Goal: Task Accomplishment & Management: Manage account settings

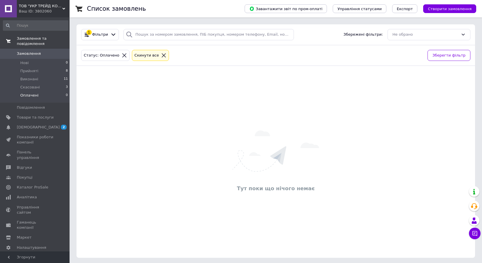
click at [52, 37] on span "Замовлення та повідомлення" at bounding box center [43, 41] width 53 height 10
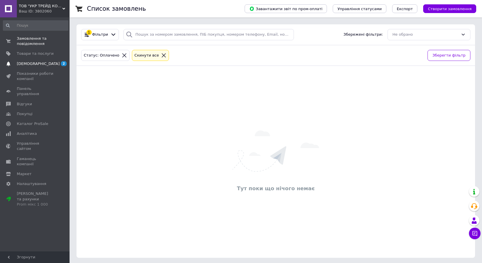
click at [45, 62] on span "[DEMOGRAPHIC_DATA]" at bounding box center [35, 63] width 37 height 5
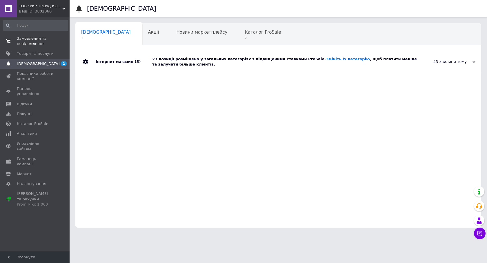
click at [38, 43] on span "Замовлення та повідомлення" at bounding box center [35, 41] width 37 height 10
